Goal: Transaction & Acquisition: Book appointment/travel/reservation

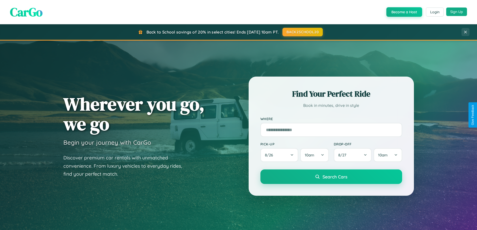
click at [457, 12] on button "Sign Up" at bounding box center [456, 12] width 21 height 9
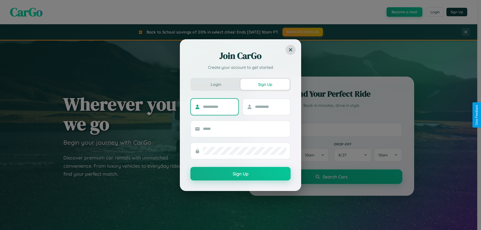
click at [218, 107] on input "text" at bounding box center [218, 107] width 31 height 8
type input "********"
click at [270, 107] on input "text" at bounding box center [270, 107] width 31 height 8
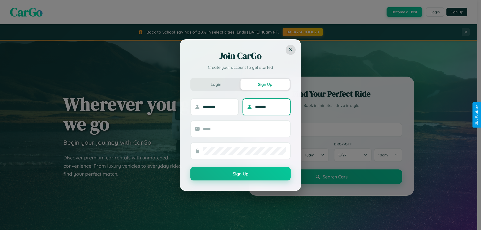
type input "*******"
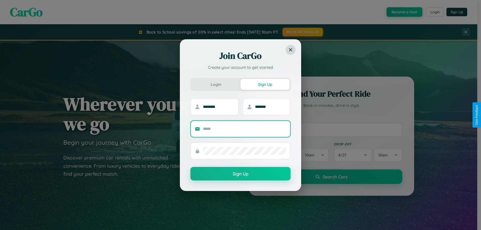
click at [244, 129] on input "text" at bounding box center [244, 129] width 83 height 8
type input "**********"
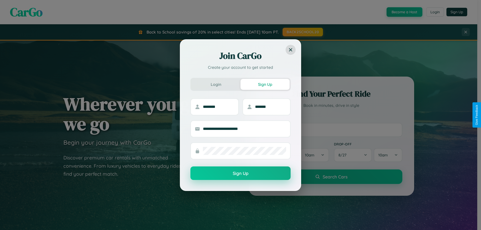
click at [240, 174] on button "Sign Up" at bounding box center [240, 174] width 100 height 14
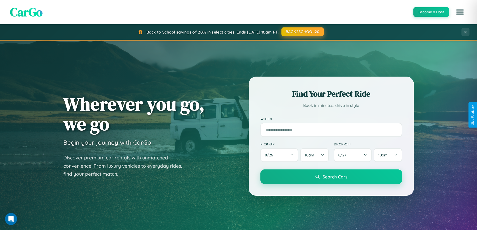
click at [302, 32] on button "BACK2SCHOOL20" at bounding box center [302, 31] width 42 height 9
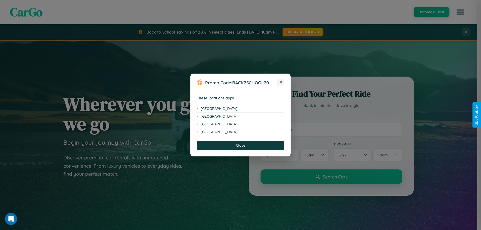
click at [281, 82] on icon at bounding box center [280, 82] width 3 height 3
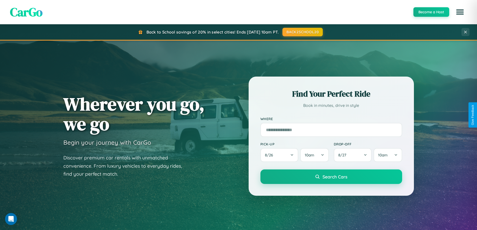
scroll to position [15, 0]
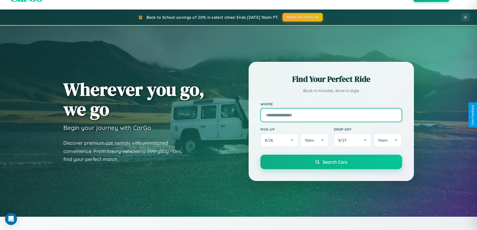
click at [331, 115] on input "text" at bounding box center [331, 115] width 142 height 14
type input "*******"
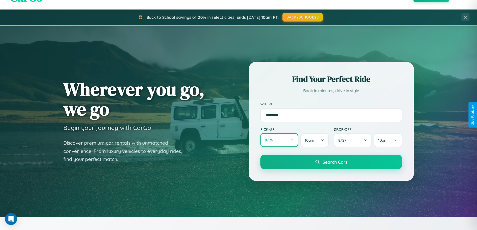
click at [279, 140] on button "8 / 26" at bounding box center [279, 140] width 38 height 14
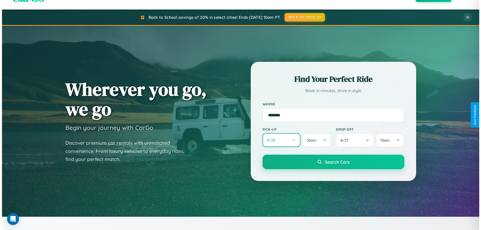
select select "*"
select select "****"
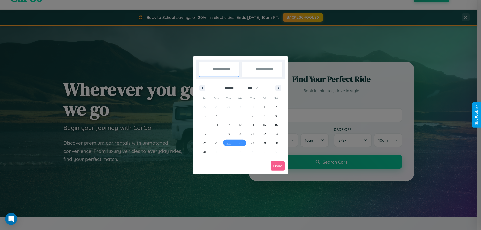
drag, startPoint x: 230, startPoint y: 88, endPoint x: 240, endPoint y: 100, distance: 16.0
click at [230, 88] on select "******* ******** ***** ***** *** **** **** ****** ********* ******* ******** **…" at bounding box center [231, 88] width 21 height 8
select select "*"
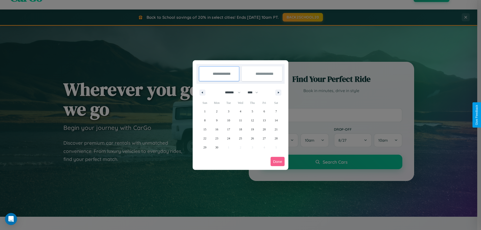
drag, startPoint x: 255, startPoint y: 92, endPoint x: 240, endPoint y: 100, distance: 16.6
click at [255, 92] on select "**** **** **** **** **** **** **** **** **** **** **** **** **** **** **** ****…" at bounding box center [252, 92] width 15 height 8
select select "****"
click at [205, 138] on span "21" at bounding box center [204, 138] width 3 height 9
type input "**********"
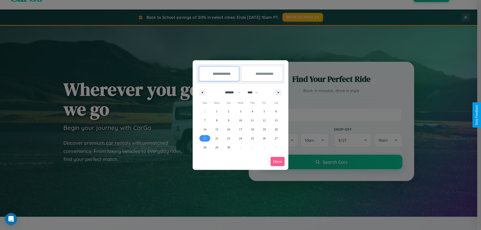
type input "**********"
click at [278, 92] on icon "button" at bounding box center [279, 93] width 3 height 2
select select "*"
click at [240, 111] on span "1" at bounding box center [241, 111] width 2 height 9
type input "**********"
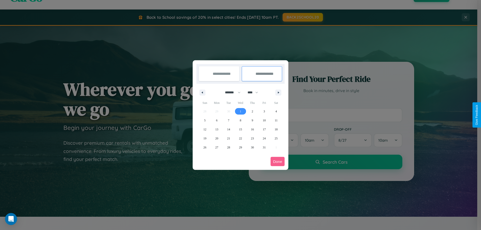
select select "*"
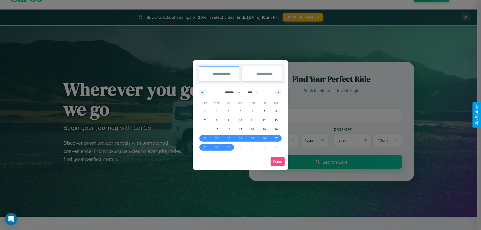
click at [277, 162] on button "Done" at bounding box center [277, 161] width 14 height 9
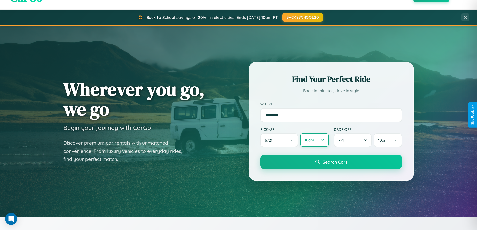
click at [314, 140] on button "10am" at bounding box center [314, 140] width 28 height 14
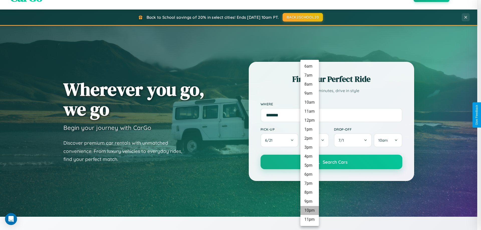
click at [309, 211] on li "10pm" at bounding box center [309, 210] width 19 height 9
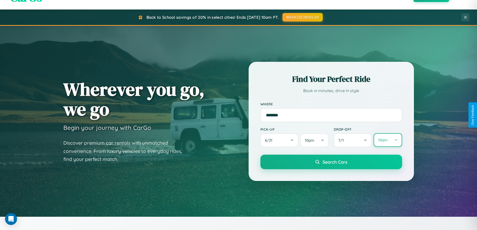
click at [388, 140] on button "10am" at bounding box center [388, 140] width 28 height 14
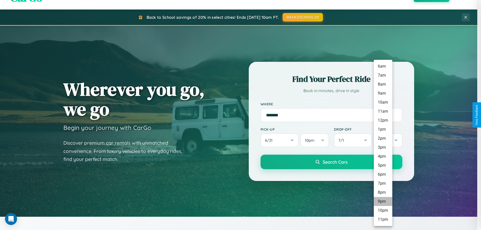
click at [383, 202] on li "9pm" at bounding box center [383, 201] width 19 height 9
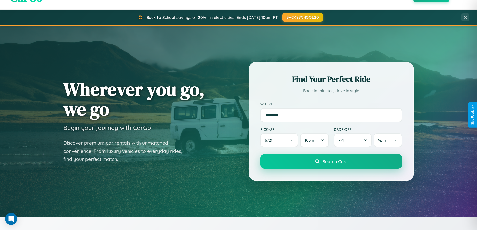
click at [331, 162] on span "Search Cars" at bounding box center [335, 162] width 25 height 6
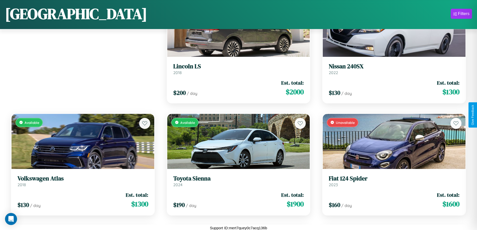
scroll to position [407, 0]
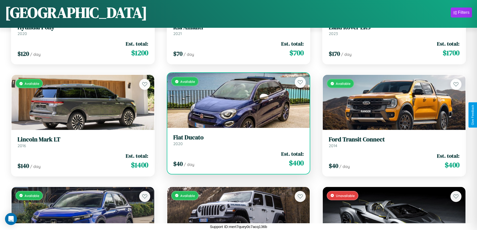
click at [236, 141] on h3 "Fiat Ducato" at bounding box center [238, 137] width 131 height 7
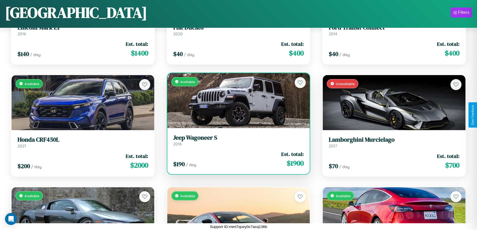
click at [236, 140] on h3 "Jeep Wagoneer S" at bounding box center [238, 137] width 131 height 7
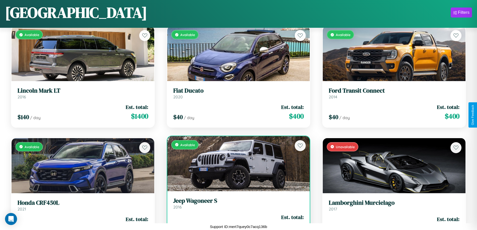
scroll to position [295, 0]
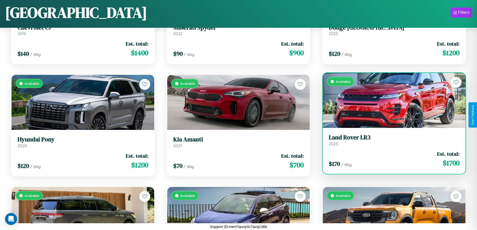
click at [391, 102] on div "Available" at bounding box center [394, 100] width 143 height 55
click at [391, 100] on div "Available" at bounding box center [394, 100] width 143 height 55
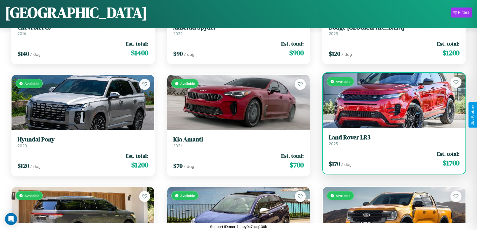
click at [391, 100] on div "Available" at bounding box center [394, 100] width 143 height 55
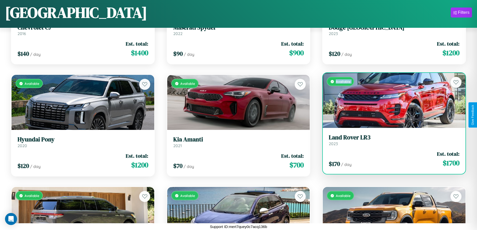
click at [391, 100] on div "Available" at bounding box center [394, 100] width 143 height 55
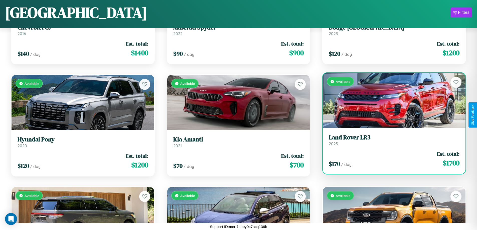
click at [391, 100] on div "Available" at bounding box center [394, 100] width 143 height 55
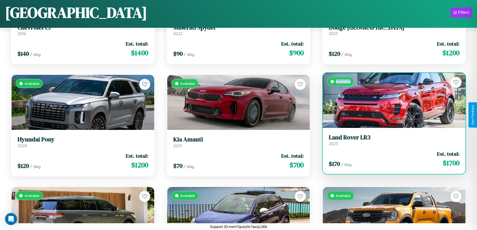
click at [391, 100] on div "Available" at bounding box center [394, 100] width 143 height 55
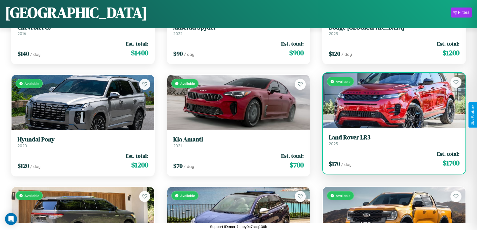
click at [391, 140] on h3 "Land Rover LR3" at bounding box center [394, 137] width 131 height 7
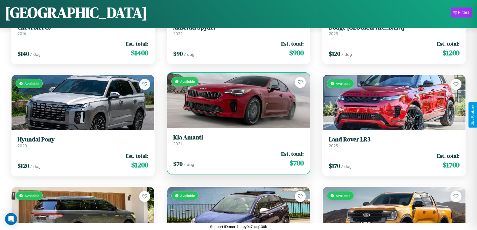
scroll to position [1753, 0]
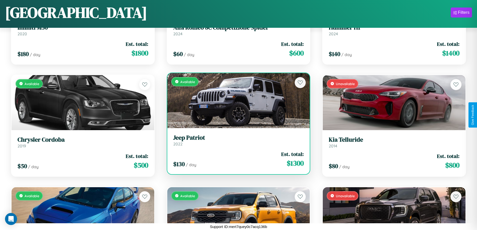
click at [236, 140] on h3 "Jeep Patriot" at bounding box center [238, 137] width 131 height 7
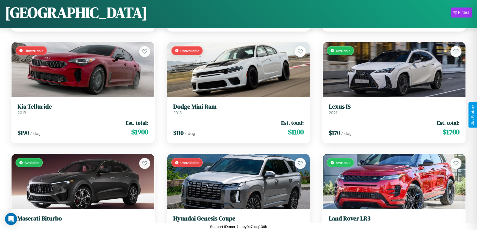
scroll to position [1304, 0]
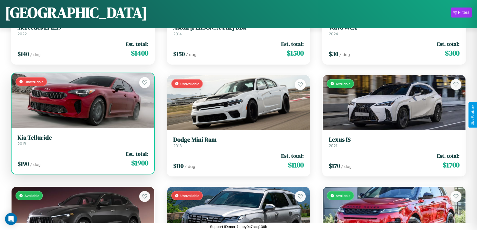
click at [82, 101] on div "Unavailable" at bounding box center [83, 100] width 143 height 55
click at [82, 100] on div "Unavailable" at bounding box center [83, 100] width 143 height 55
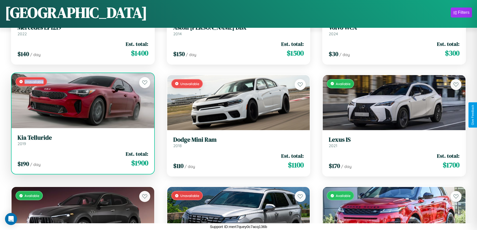
click at [82, 100] on div "Unavailable" at bounding box center [83, 100] width 143 height 55
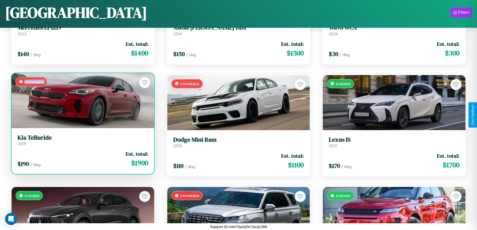
click at [82, 100] on div "Unavailable" at bounding box center [83, 100] width 143 height 55
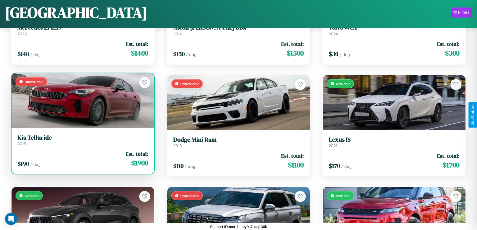
click at [82, 100] on div "Unavailable" at bounding box center [83, 100] width 143 height 55
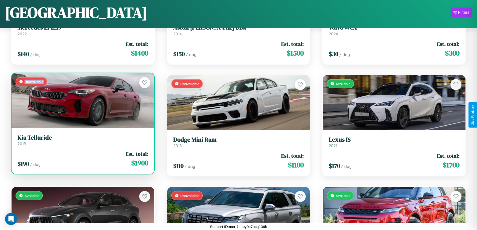
click at [82, 100] on div "Unavailable" at bounding box center [83, 100] width 143 height 55
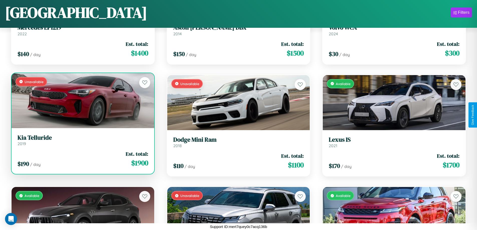
click at [82, 140] on h3 "Kia Telluride" at bounding box center [83, 137] width 131 height 7
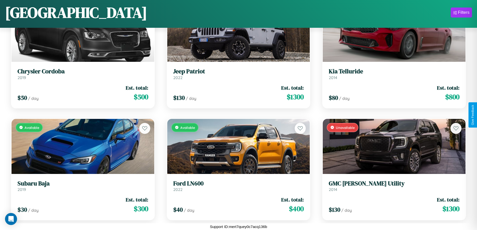
scroll to position [1977, 0]
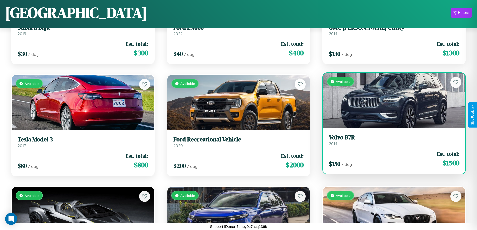
click at [391, 140] on h3 "Volvo B7R" at bounding box center [394, 137] width 131 height 7
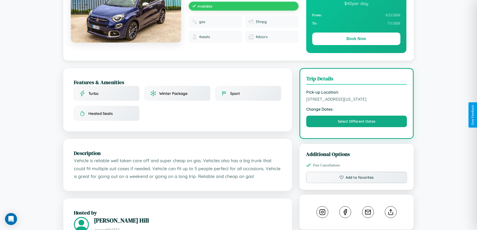
scroll to position [288, 0]
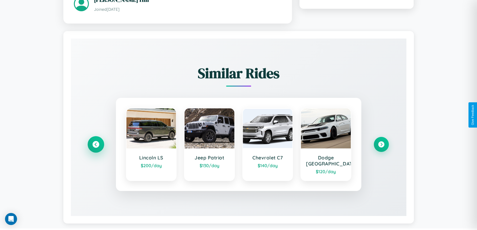
click at [96, 142] on icon at bounding box center [95, 144] width 7 height 7
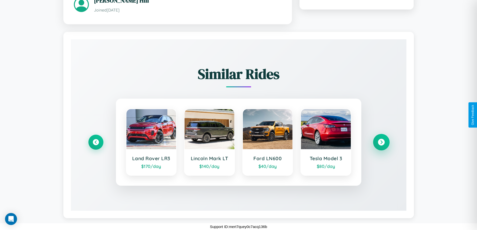
click at [381, 142] on icon at bounding box center [381, 142] width 7 height 7
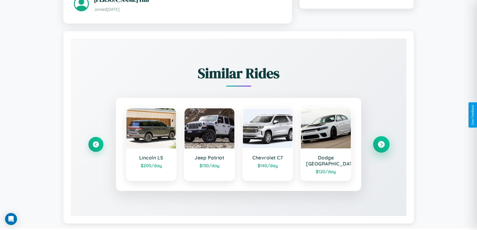
click at [381, 142] on icon at bounding box center [381, 144] width 7 height 7
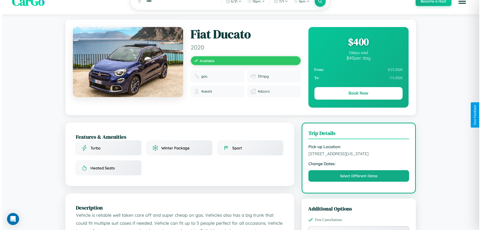
scroll to position [0, 0]
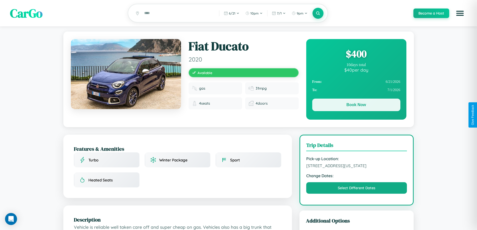
click at [356, 106] on button "Book Now" at bounding box center [356, 105] width 88 height 13
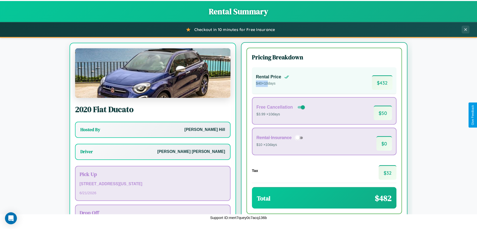
scroll to position [23, 0]
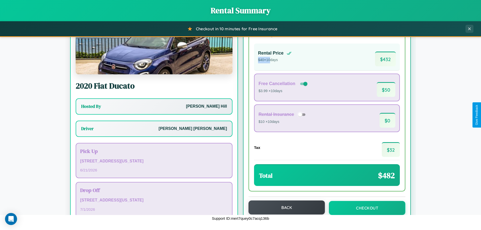
click at [284, 208] on button "Back" at bounding box center [286, 208] width 76 height 14
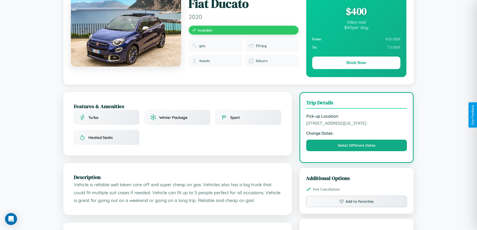
scroll to position [54, 0]
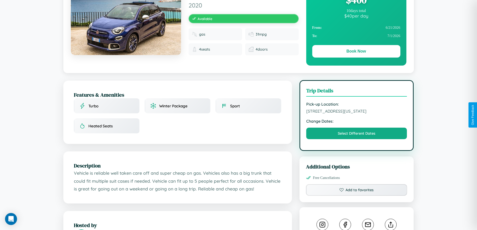
click at [357, 114] on span "7562 Union Street Seattle Washington 81741 United States" at bounding box center [356, 111] width 101 height 5
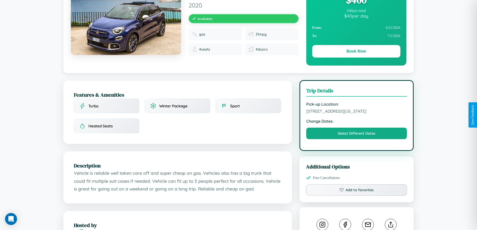
click at [357, 114] on span "7562 Union Street Seattle Washington 81741 United States" at bounding box center [356, 111] width 101 height 5
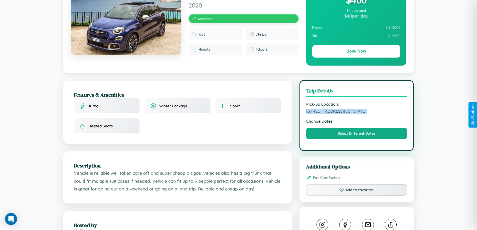
click at [357, 114] on span "7562 Union Street Seattle Washington 81741 United States" at bounding box center [356, 111] width 101 height 5
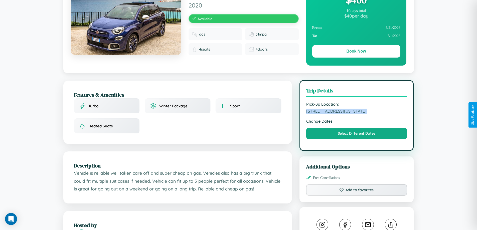
click at [357, 114] on span "7562 Union Street Seattle Washington 81741 United States" at bounding box center [356, 111] width 101 height 5
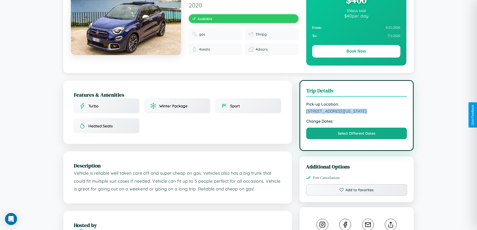
click at [357, 114] on span "7562 Union Street Seattle Washington 81741 United States" at bounding box center [356, 111] width 101 height 5
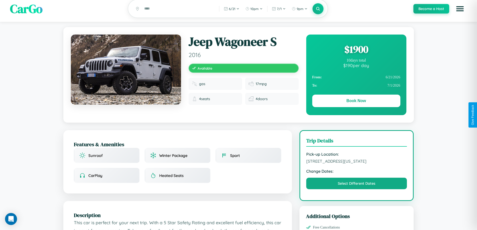
scroll to position [170, 0]
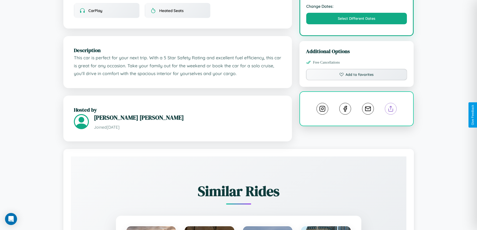
click at [391, 110] on line at bounding box center [391, 108] width 0 height 4
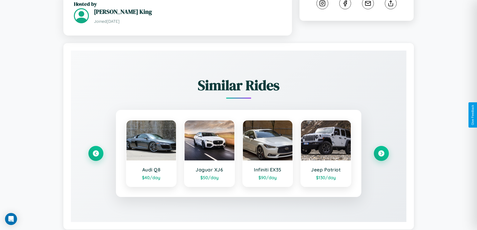
scroll to position [288, 0]
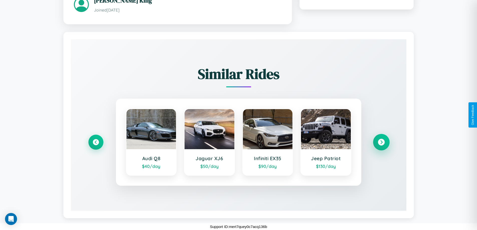
click at [381, 142] on icon at bounding box center [381, 142] width 7 height 7
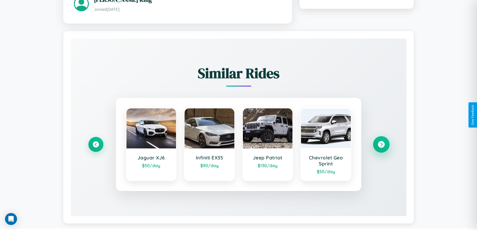
click at [381, 145] on icon at bounding box center [381, 144] width 7 height 7
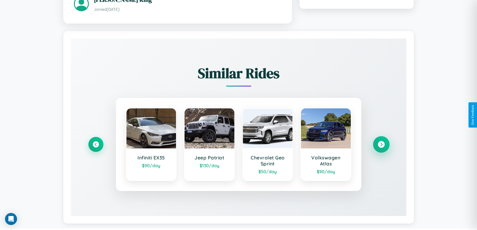
click at [381, 145] on icon at bounding box center [381, 144] width 7 height 7
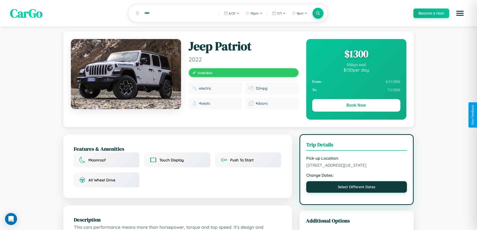
click at [357, 193] on button "Select Different Dates" at bounding box center [356, 187] width 101 height 12
select select "*"
select select "****"
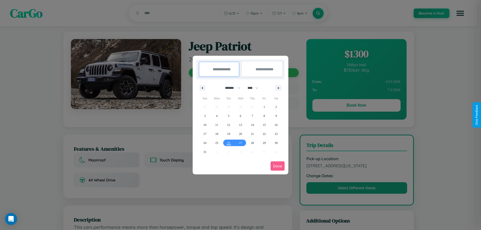
drag, startPoint x: 230, startPoint y: 88, endPoint x: 240, endPoint y: 100, distance: 16.0
click at [230, 88] on select "******* ******** ***** ***** *** **** **** ****** ********* ******* ******** **…" at bounding box center [231, 88] width 21 height 8
select select "**"
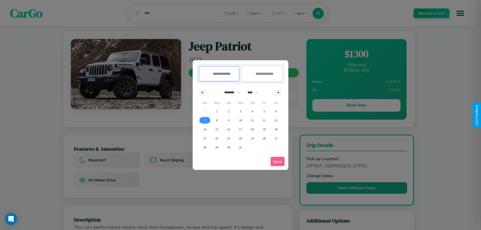
click at [205, 120] on span "7" at bounding box center [205, 120] width 2 height 9
type input "**********"
click at [276, 120] on span "13" at bounding box center [275, 120] width 3 height 9
type input "**********"
click at [277, 162] on button "Done" at bounding box center [277, 161] width 14 height 9
